Goal: Navigation & Orientation: Go to known website

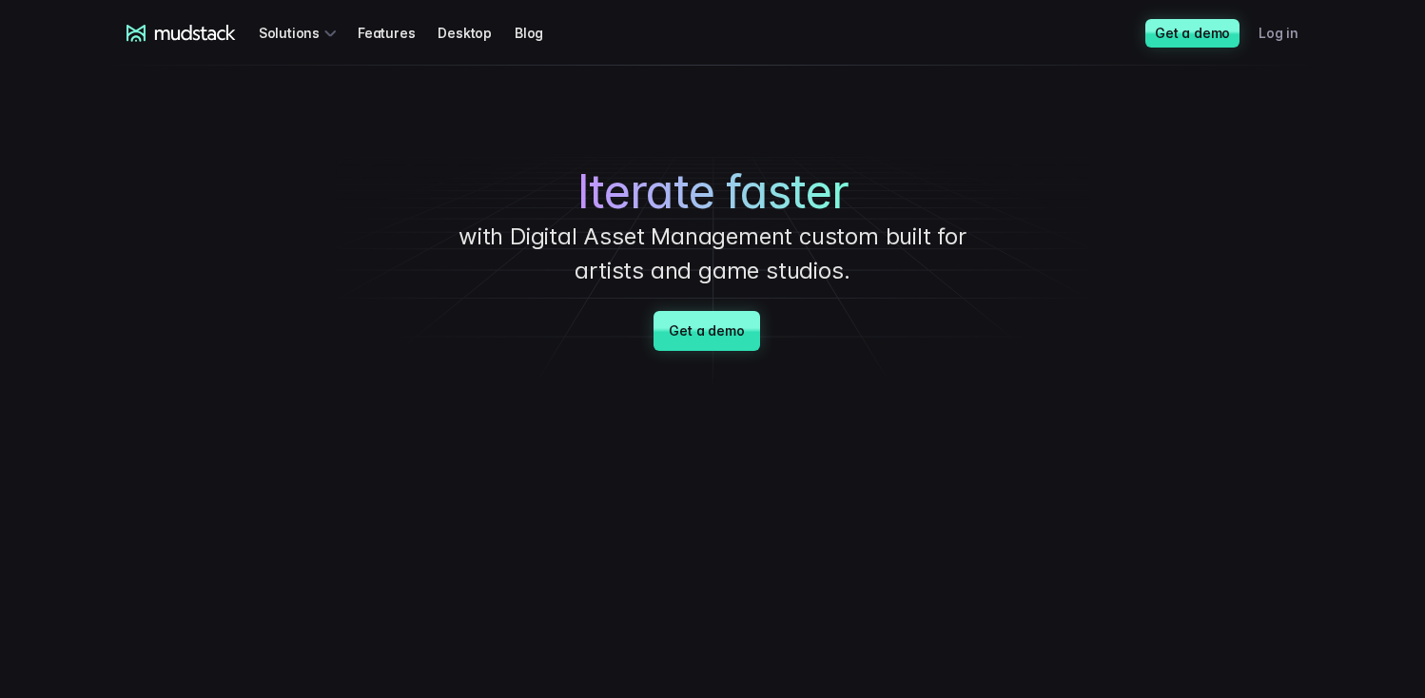
click at [1272, 37] on link "Log in" at bounding box center [1289, 32] width 63 height 35
